Goal: Information Seeking & Learning: Learn about a topic

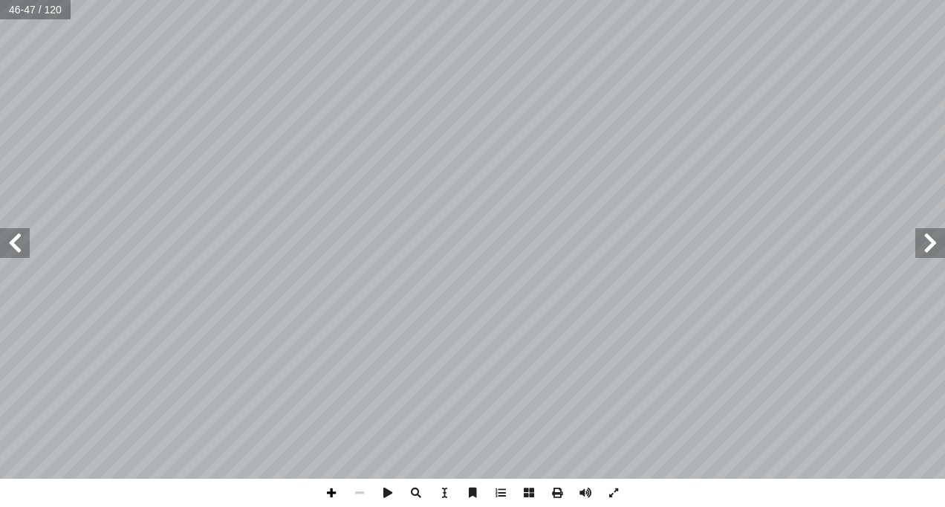
click at [319, 497] on span at bounding box center [331, 492] width 28 height 28
click at [353, 498] on span at bounding box center [359, 492] width 28 height 28
click at [337, 487] on span at bounding box center [331, 492] width 28 height 28
